Goal: Use online tool/utility: Utilize a website feature to perform a specific function

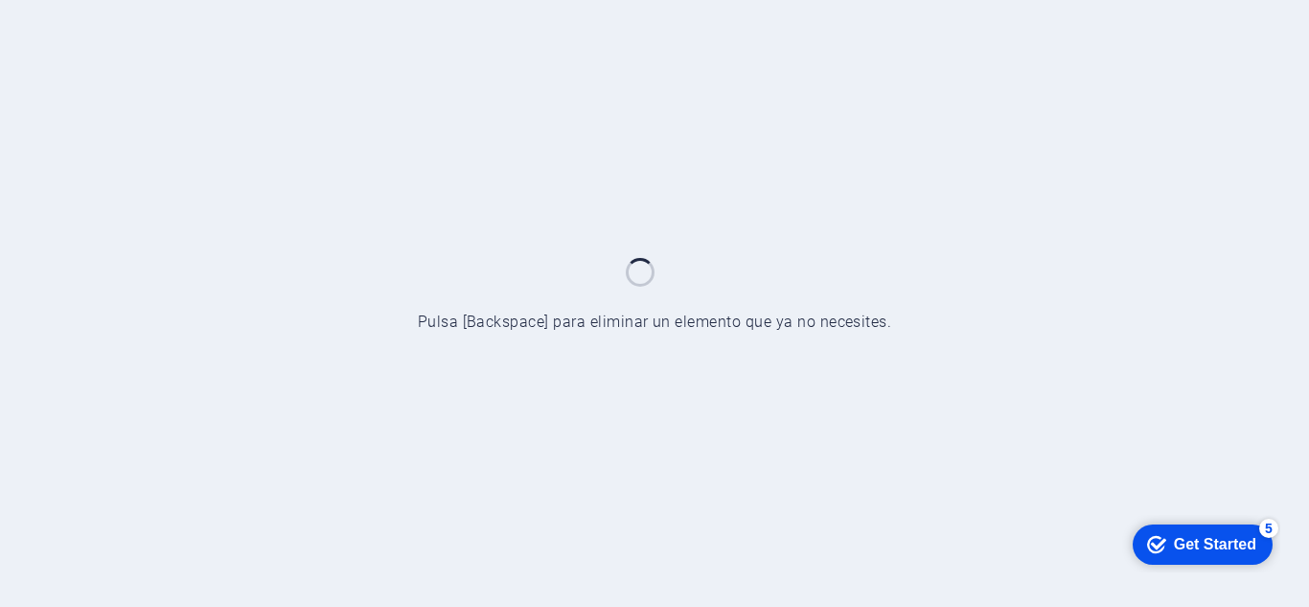
drag, startPoint x: 0, startPoint y: 0, endPoint x: 742, endPoint y: 85, distance: 746.6
click at [742, 85] on div at bounding box center [654, 303] width 1309 height 607
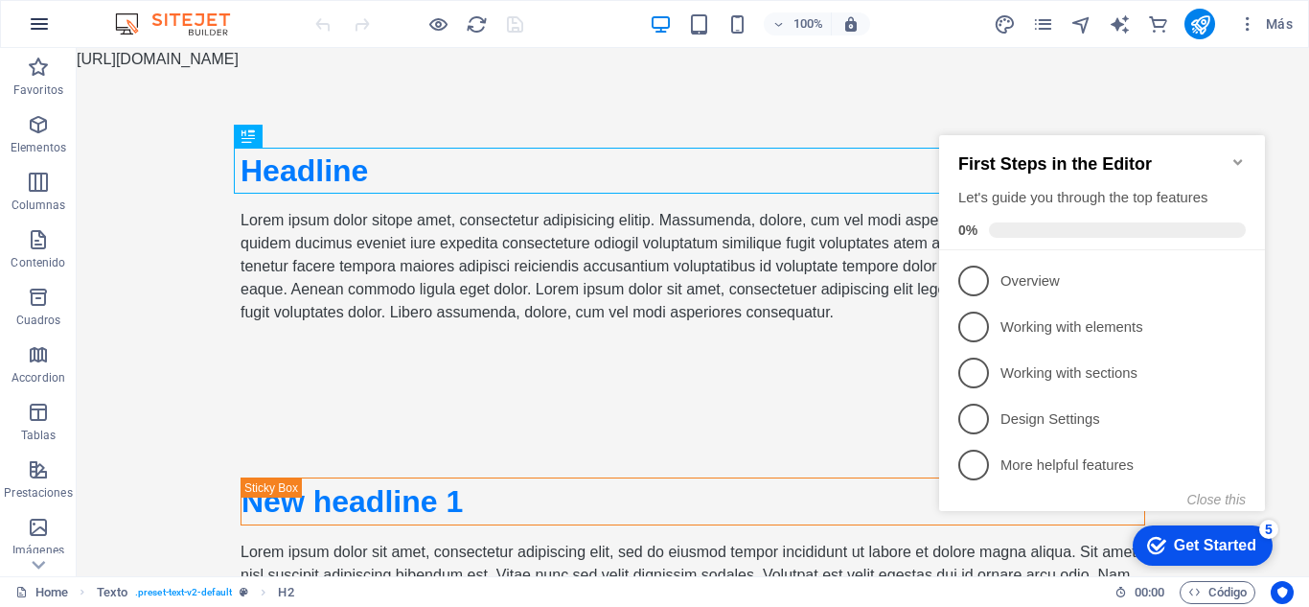
click at [42, 29] on icon "button" at bounding box center [39, 23] width 23 height 23
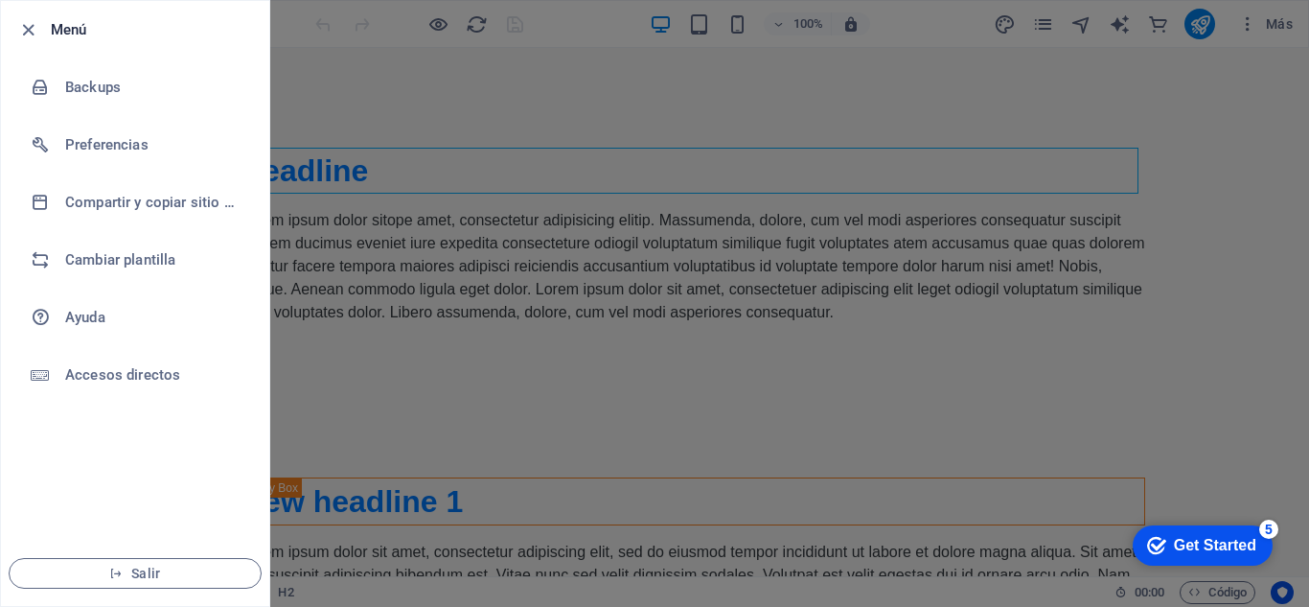
click at [376, 404] on div at bounding box center [654, 303] width 1309 height 607
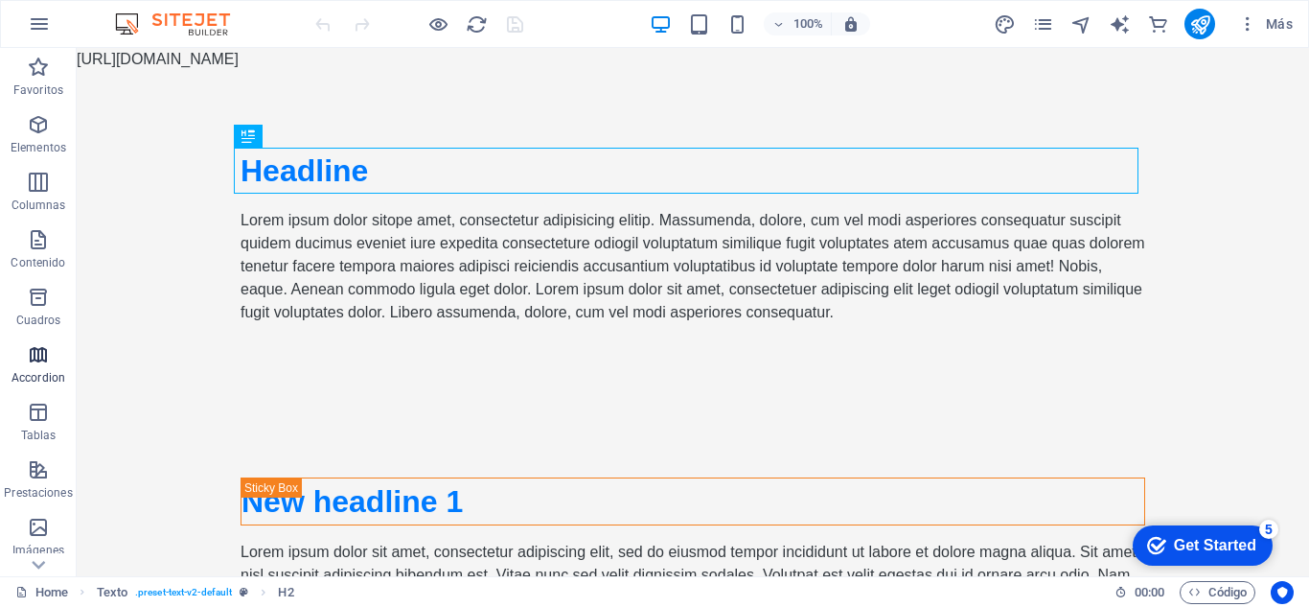
click at [28, 366] on span "Accordion" at bounding box center [38, 366] width 77 height 46
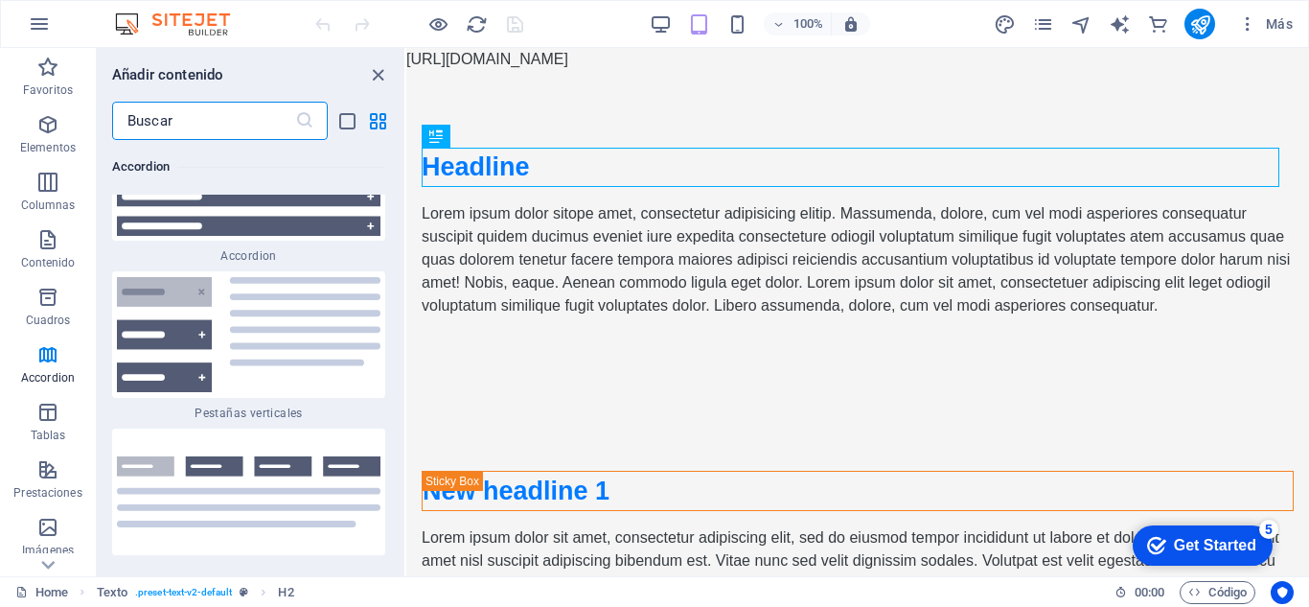
scroll to position [12280, 0]
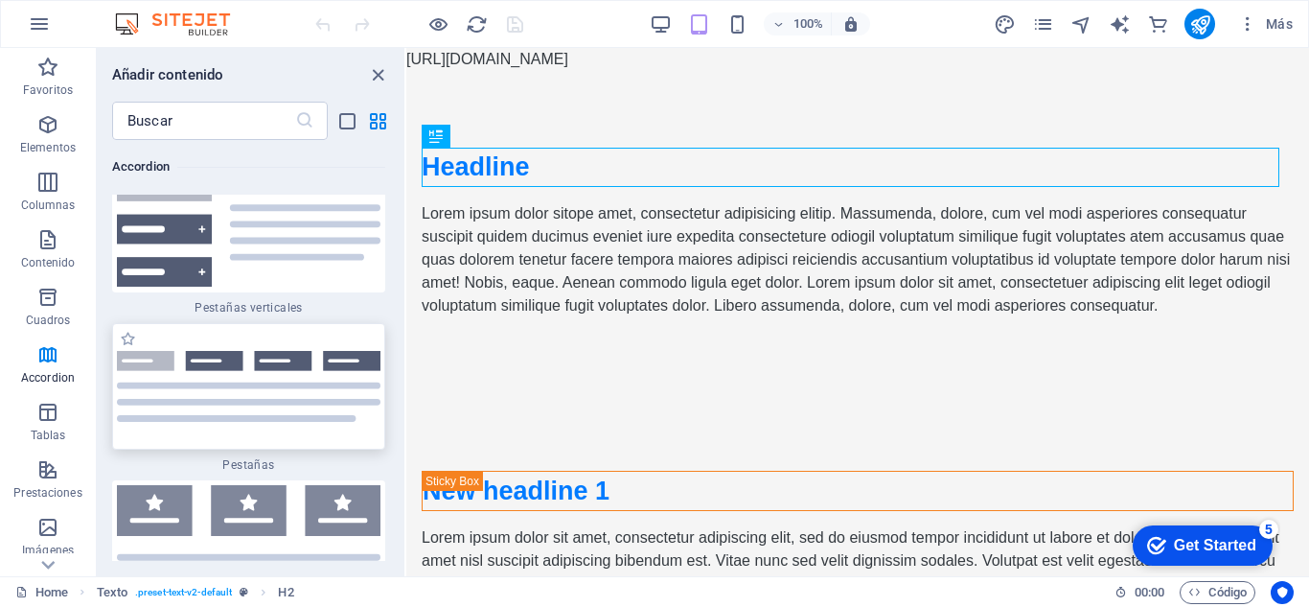
click at [203, 354] on img at bounding box center [249, 386] width 264 height 70
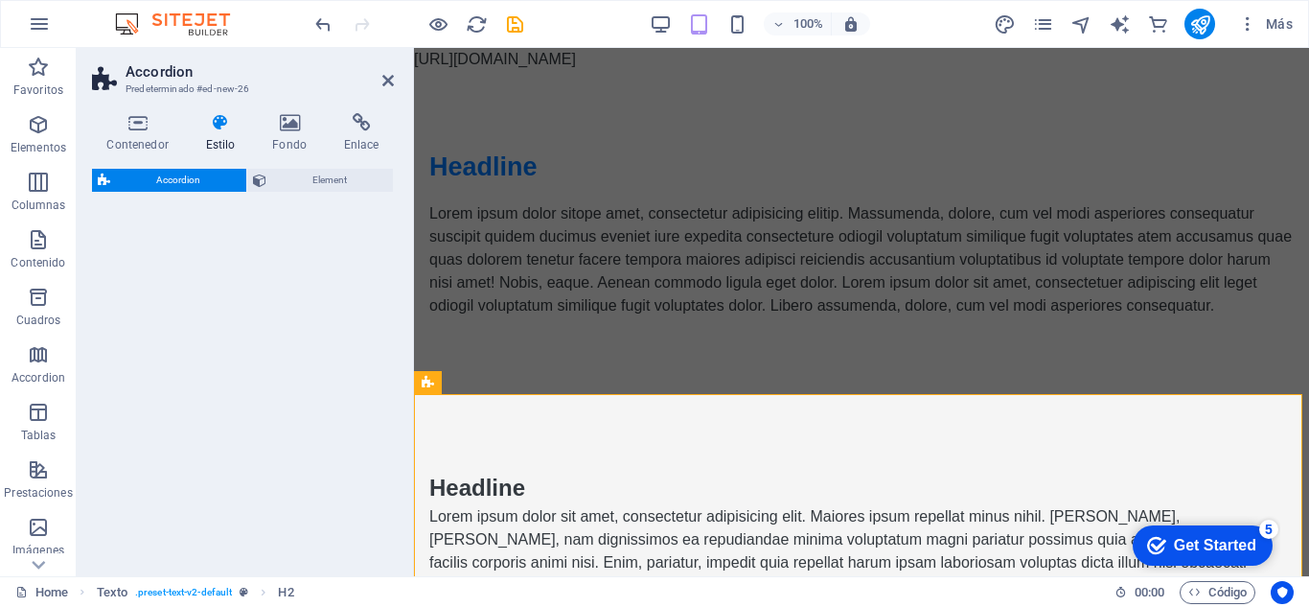
select select "rem"
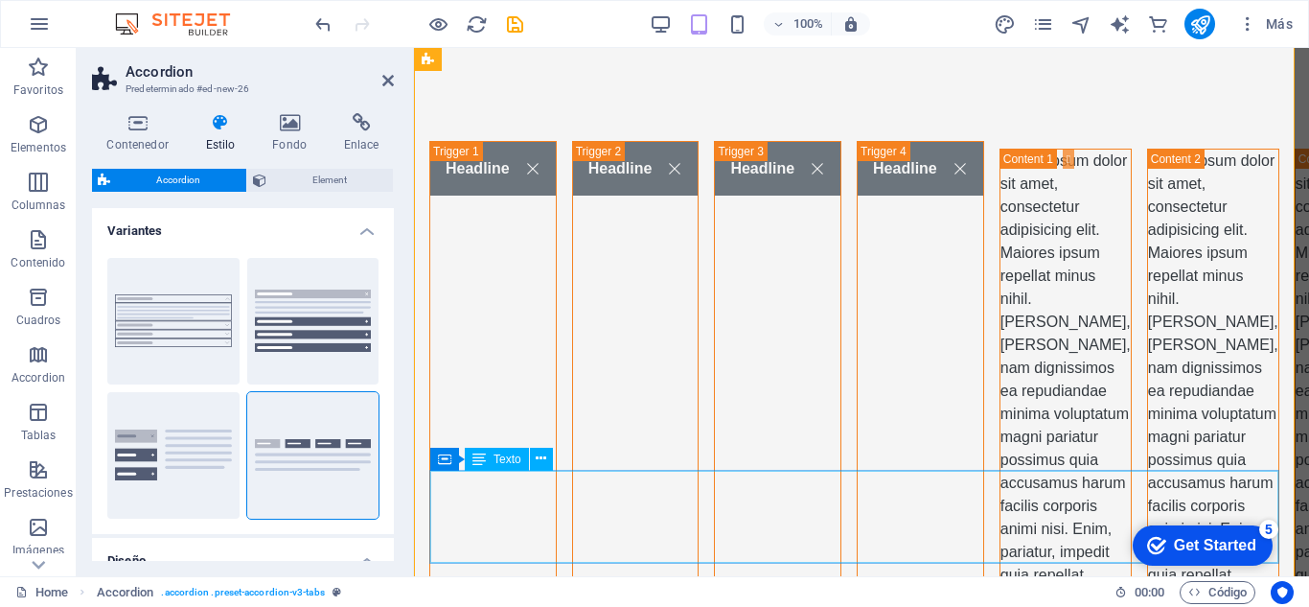
scroll to position [479, 0]
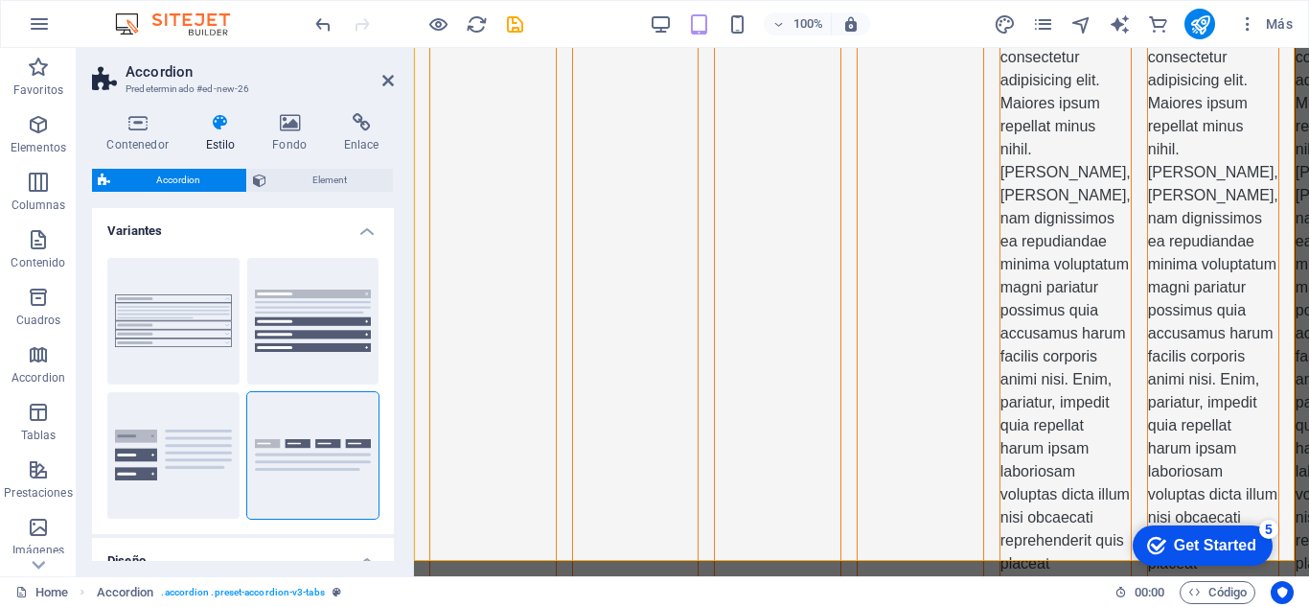
click at [1196, 547] on div "Get Started" at bounding box center [1215, 545] width 82 height 17
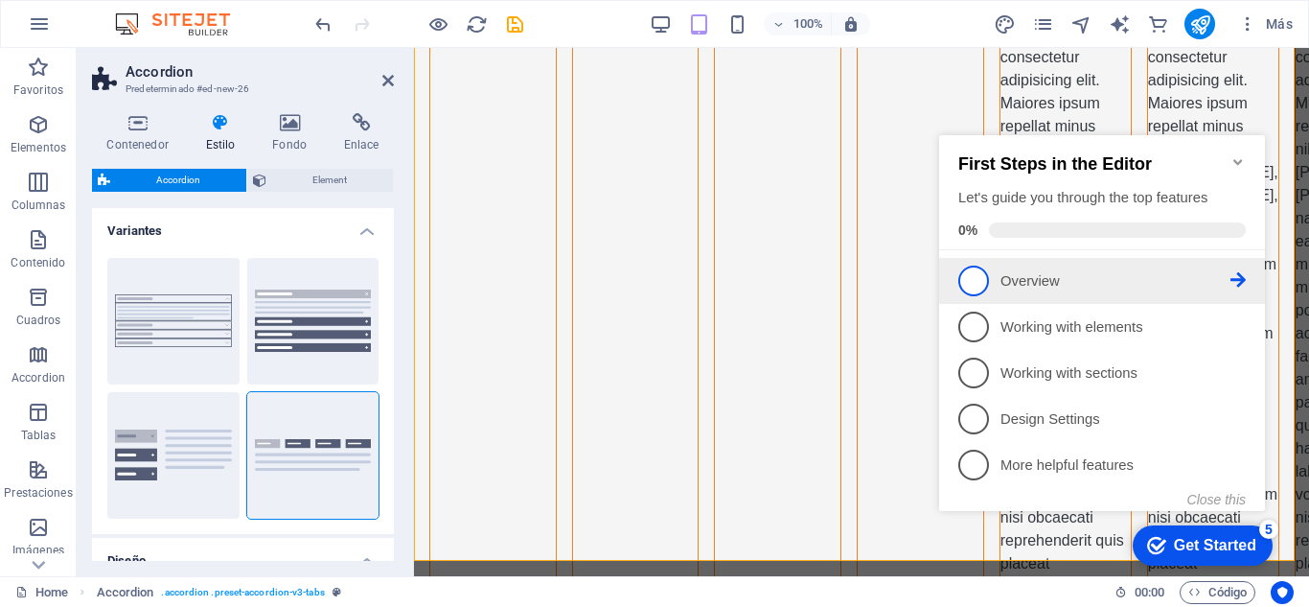
click at [1050, 280] on p "Overview - incomplete" at bounding box center [1115, 281] width 230 height 20
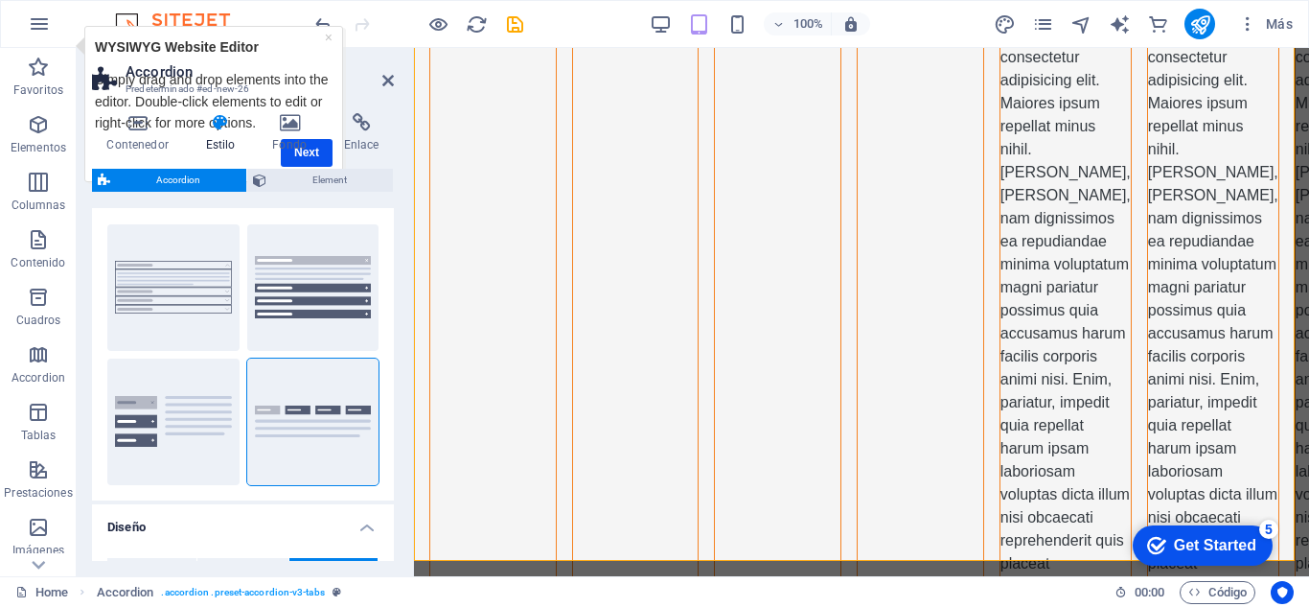
scroll to position [0, 0]
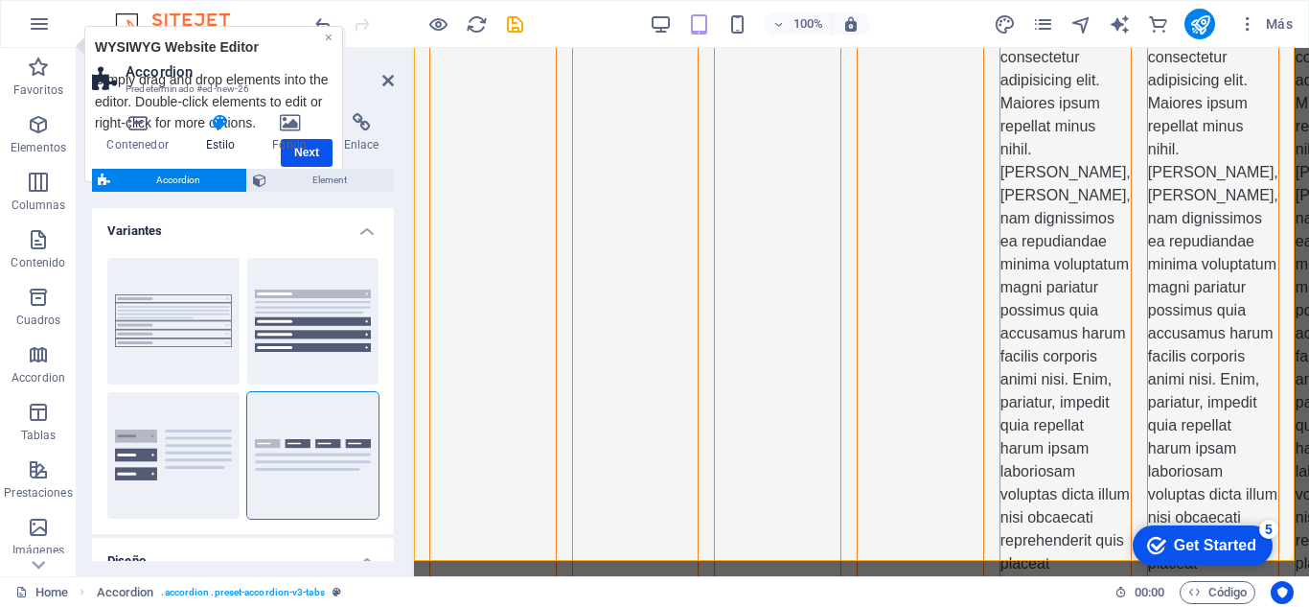
click at [329, 38] on link "×" at bounding box center [328, 37] width 8 height 15
